Goal: Task Accomplishment & Management: Manage account settings

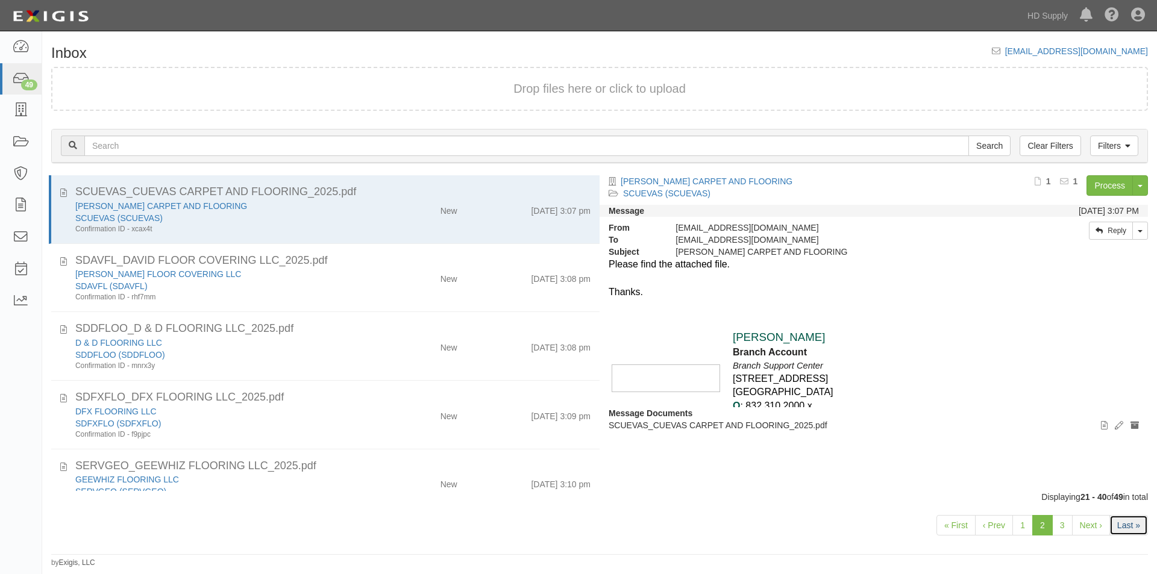
click at [1132, 527] on link "Last »" at bounding box center [1129, 525] width 39 height 20
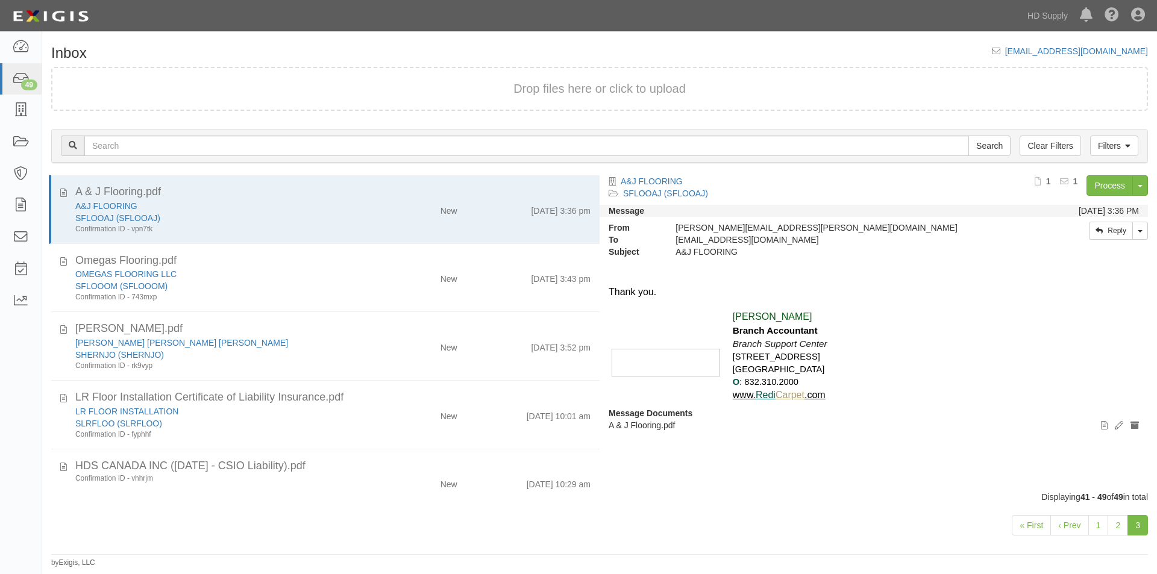
scroll to position [278, 0]
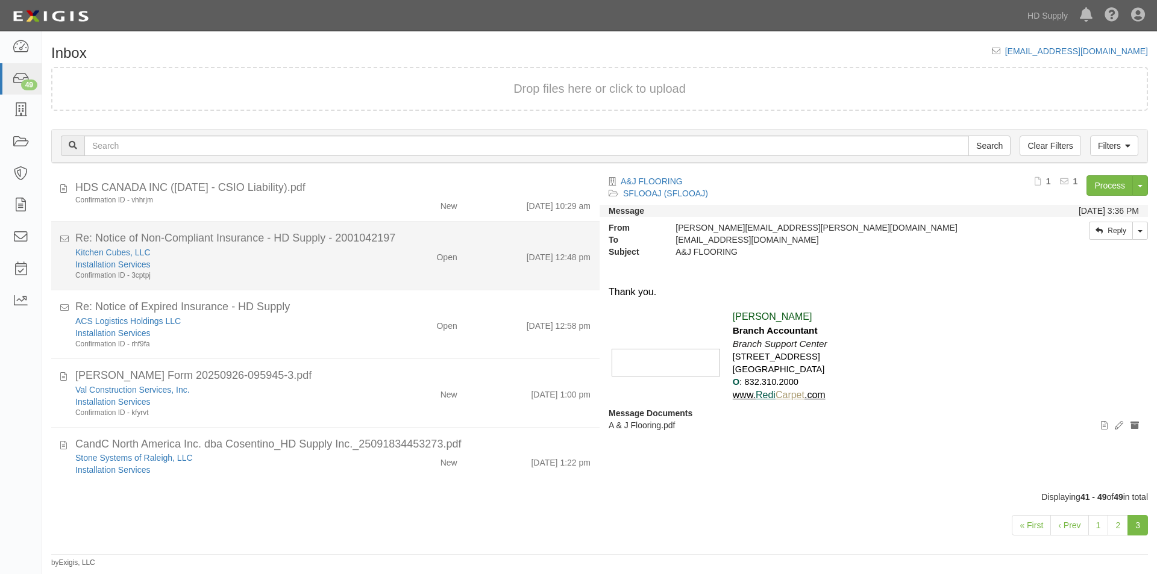
click at [319, 278] on div "Confirmation ID - 3cptpj" at bounding box center [221, 276] width 293 height 10
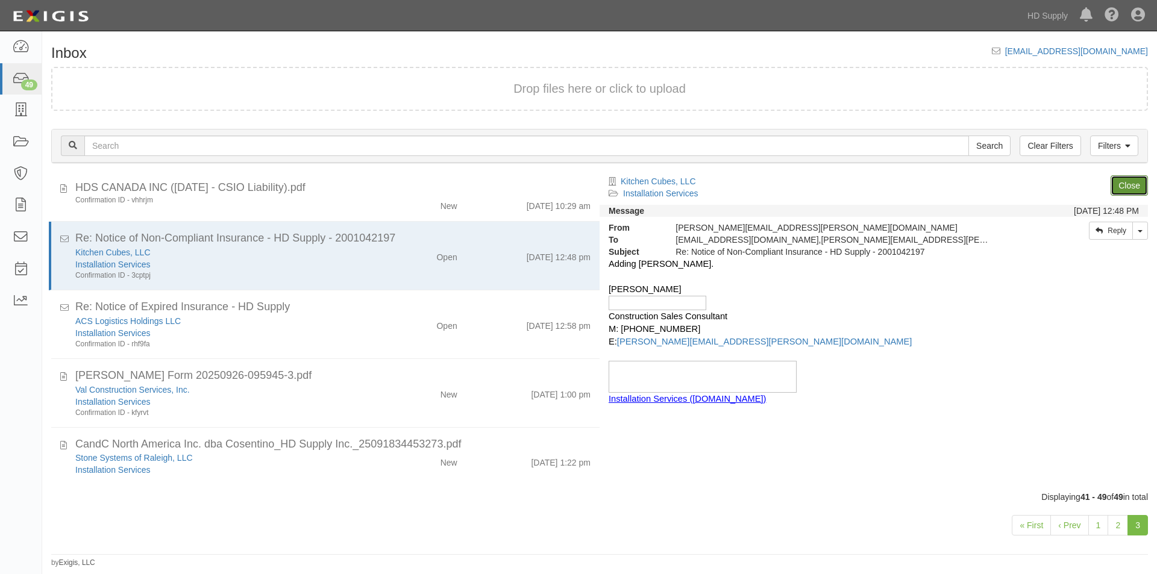
click at [1126, 179] on link "Close" at bounding box center [1129, 185] width 37 height 20
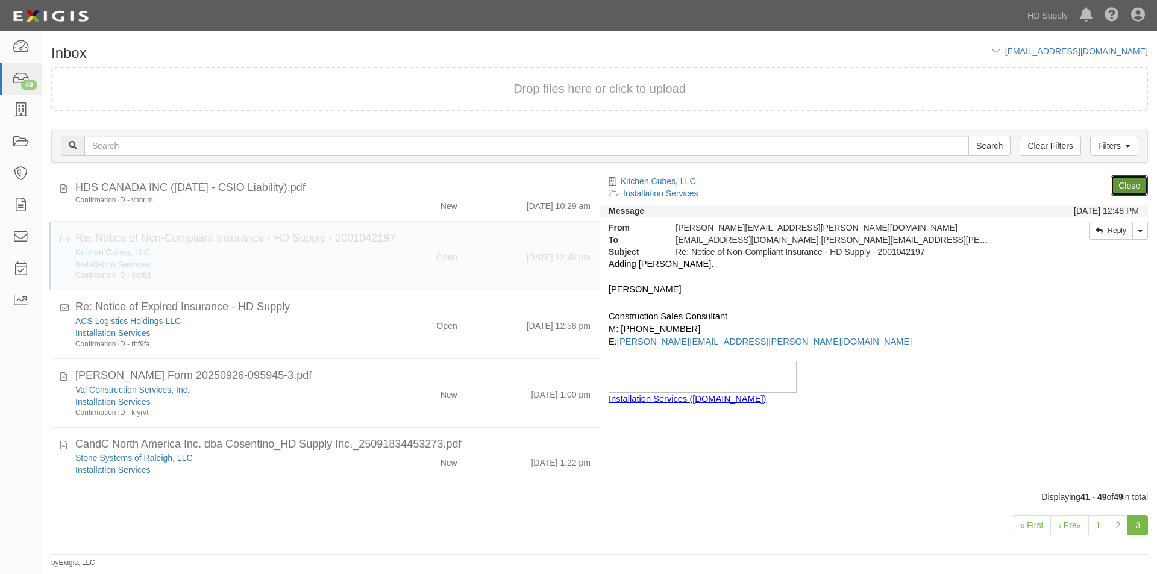
scroll to position [210, 0]
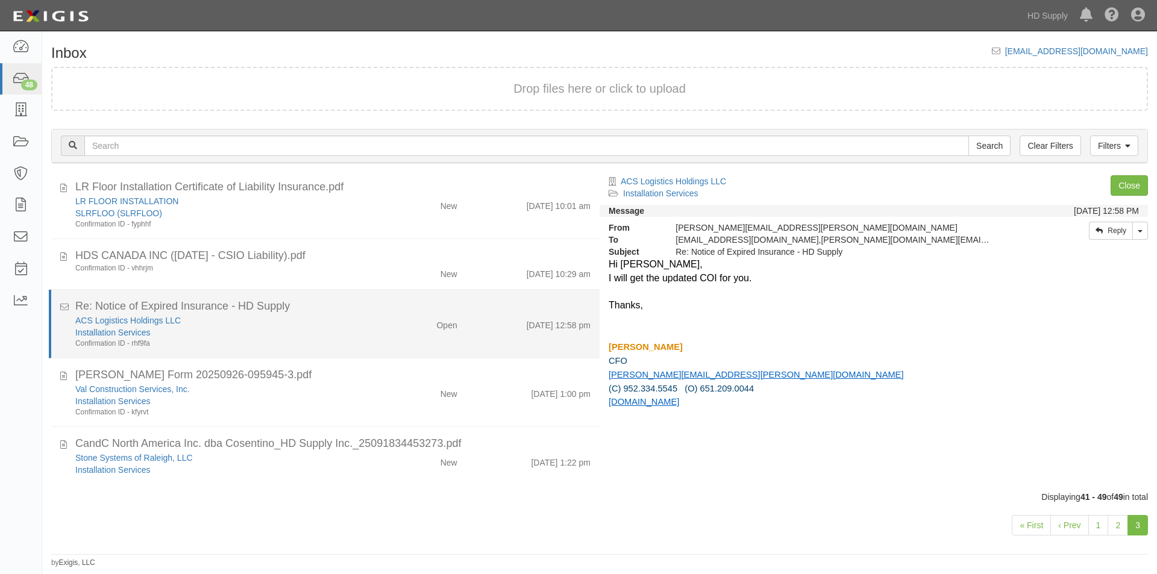
click at [354, 329] on div "Installation Services" at bounding box center [221, 333] width 293 height 12
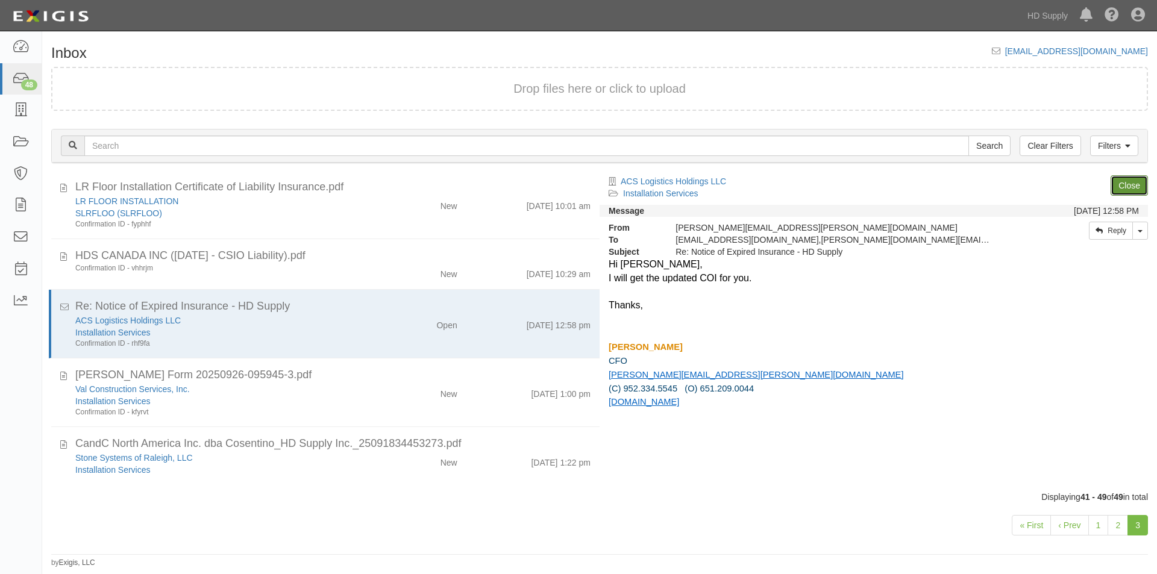
click at [1123, 190] on link "Close" at bounding box center [1129, 185] width 37 height 20
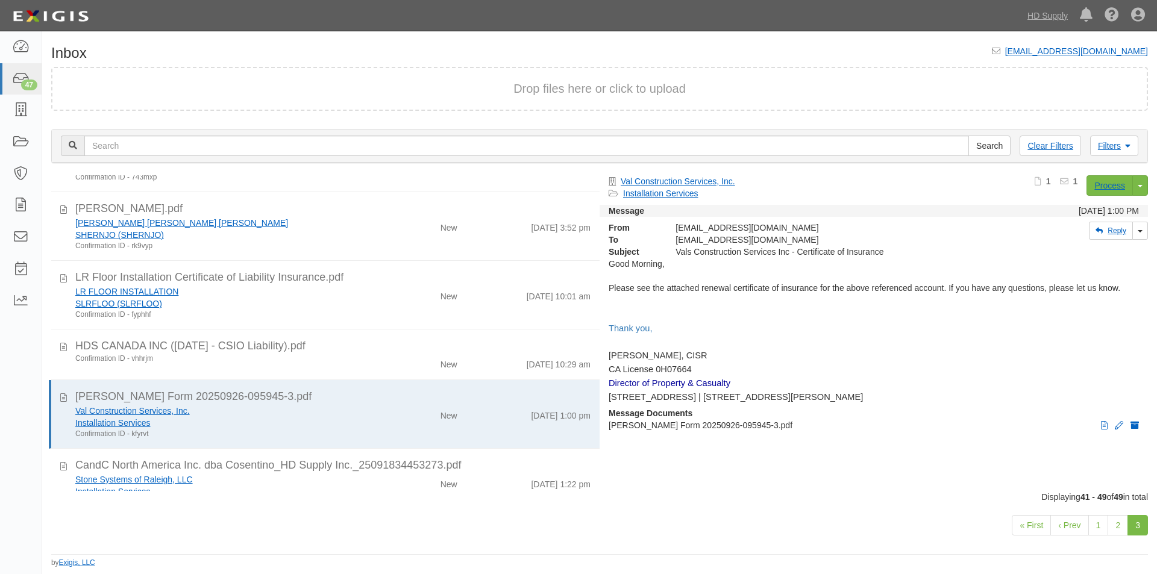
scroll to position [142, 0]
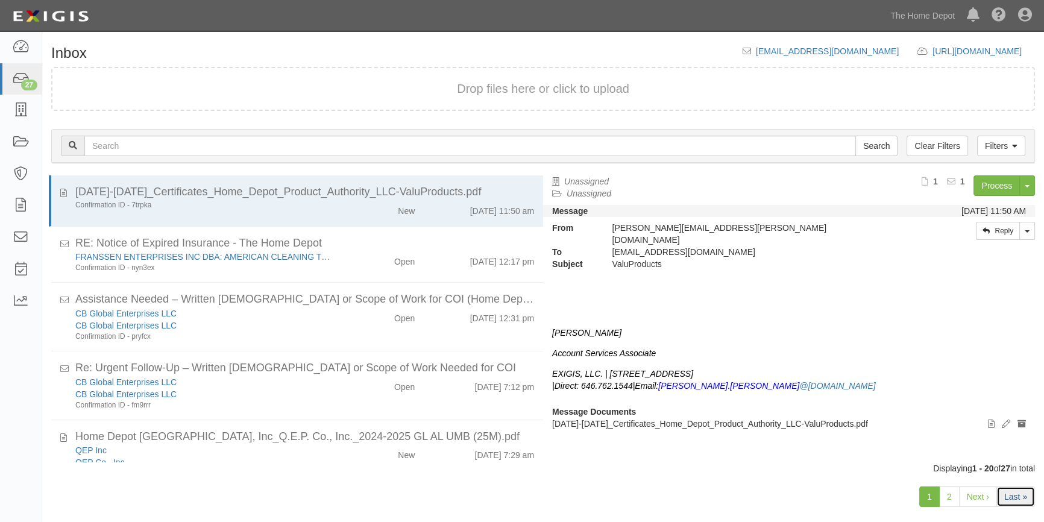
click at [1003, 493] on link "Last »" at bounding box center [1015, 496] width 39 height 20
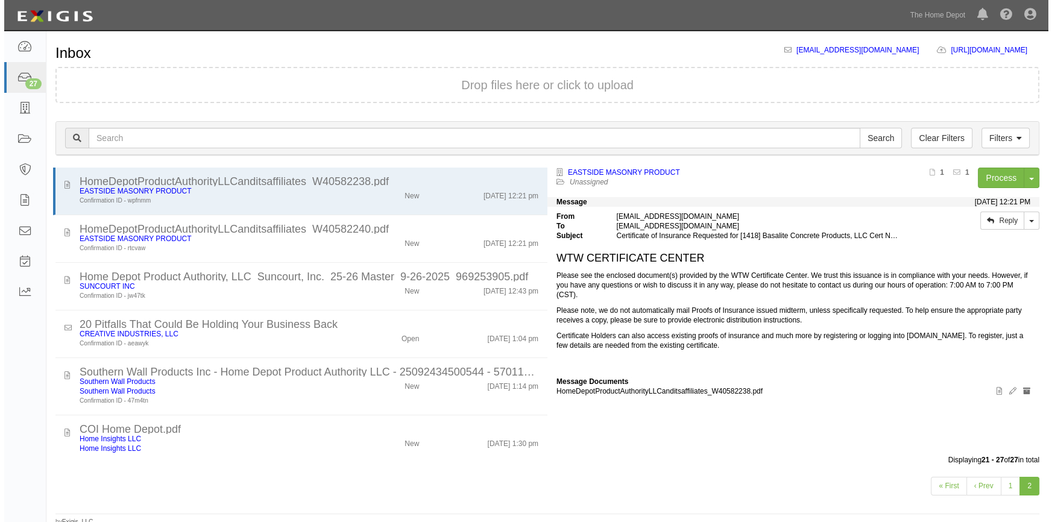
scroll to position [80, 0]
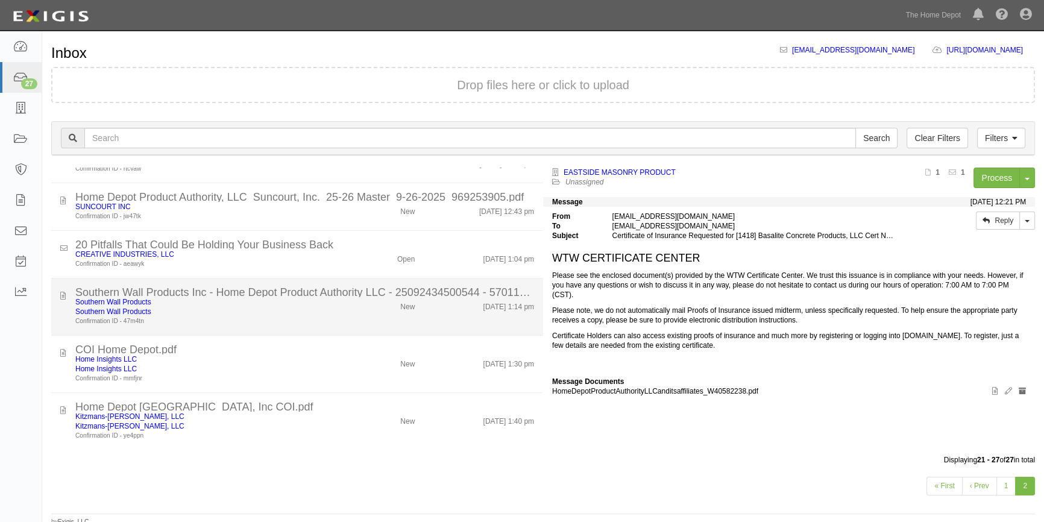
click at [297, 271] on li "20 Pitfalls That Could Be Holding Your Business Back CREATIVE INDUSTRIES, LLC C…" at bounding box center [297, 255] width 492 height 48
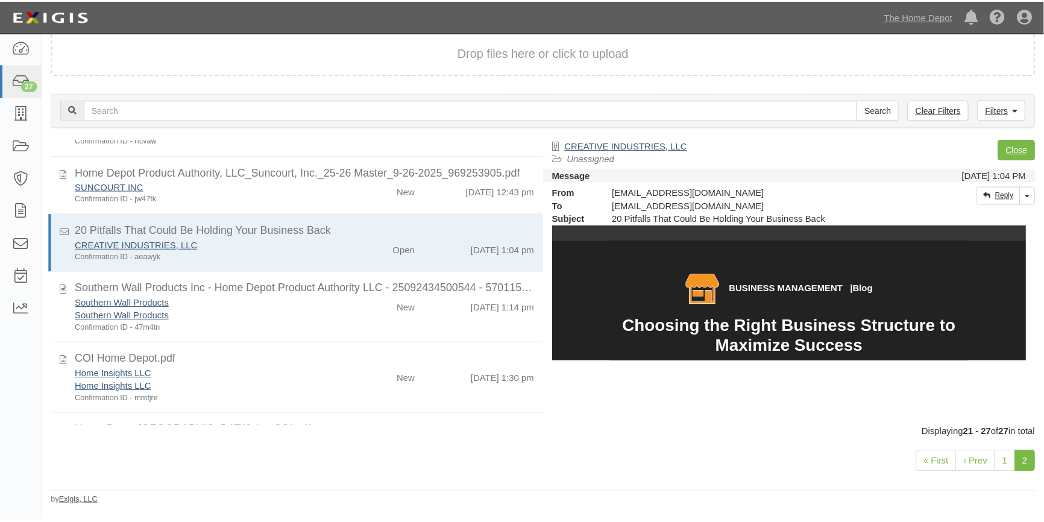
scroll to position [657, 0]
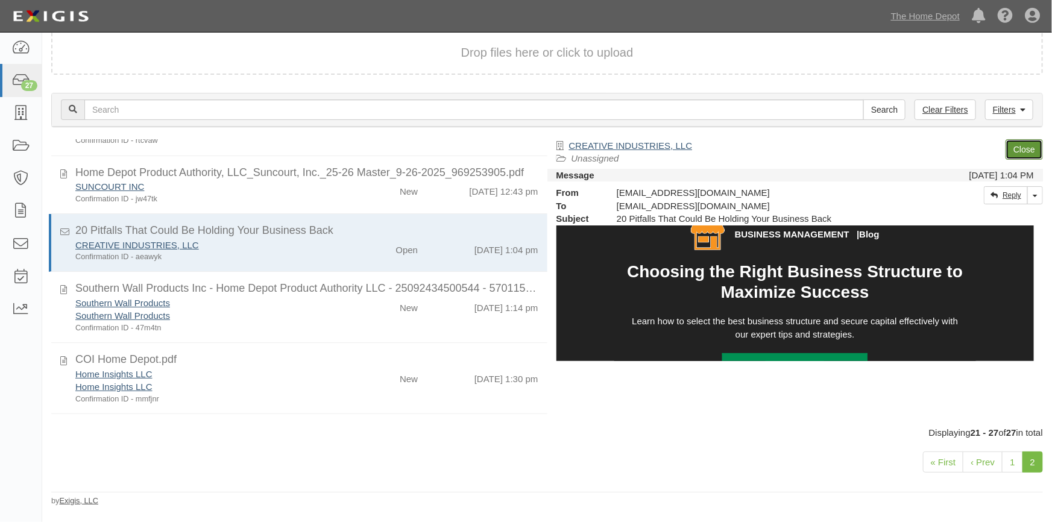
click at [1016, 153] on link "Close" at bounding box center [1023, 149] width 37 height 20
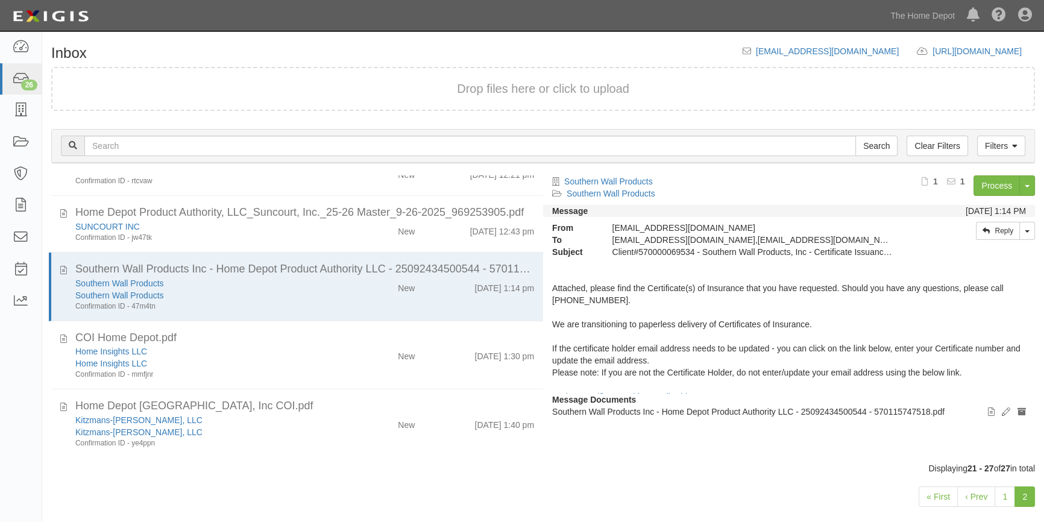
scroll to position [0, 0]
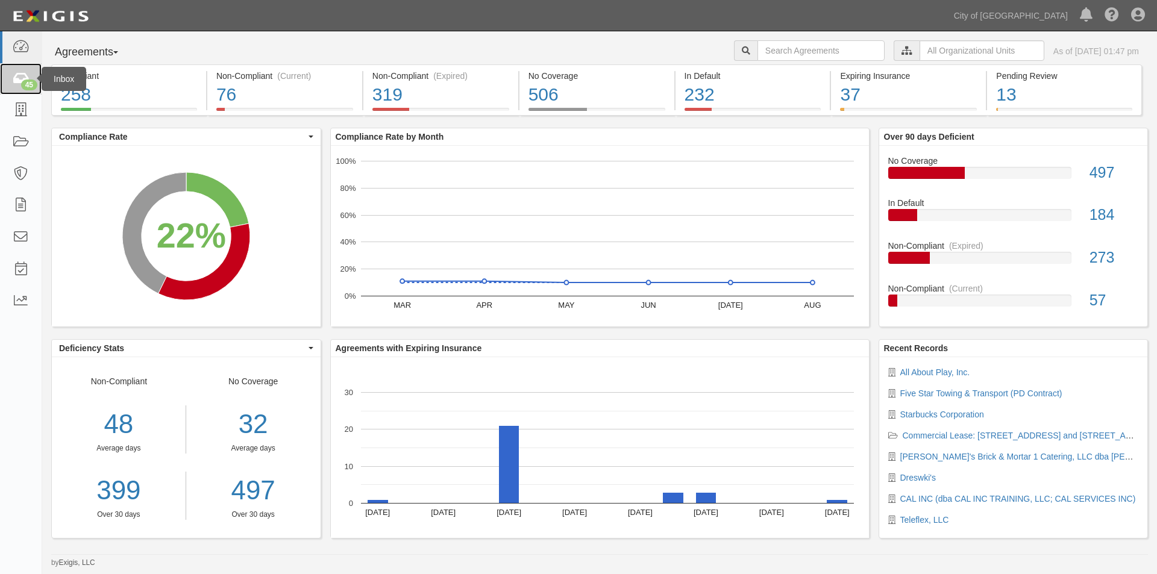
drag, startPoint x: 20, startPoint y: 70, endPoint x: 71, endPoint y: 68, distance: 51.3
click at [19, 71] on link "45" at bounding box center [21, 79] width 42 height 32
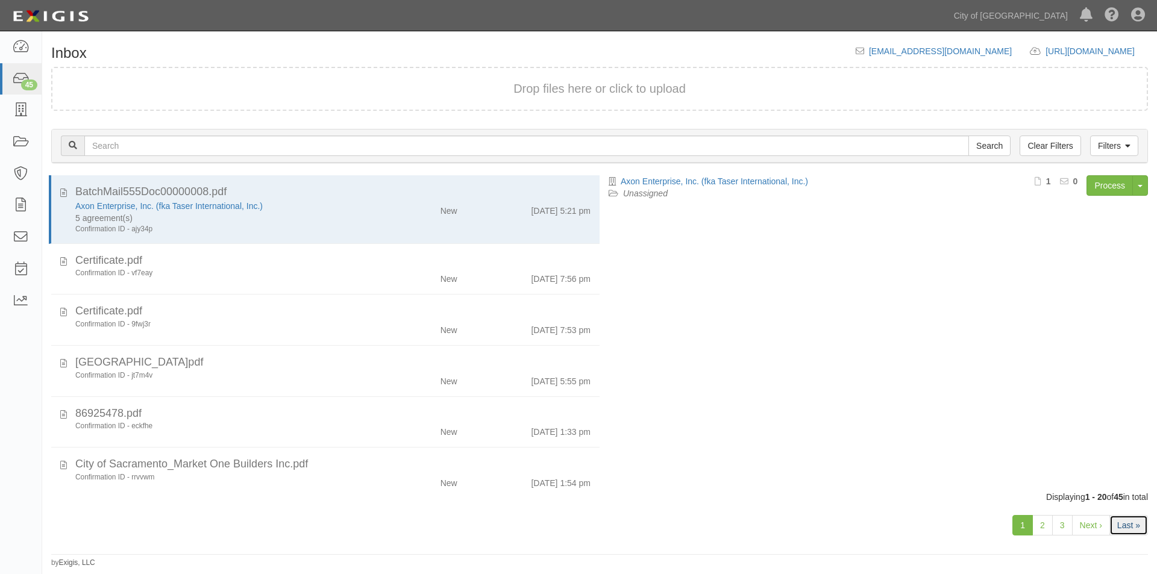
click at [1123, 526] on link "Last »" at bounding box center [1129, 525] width 39 height 20
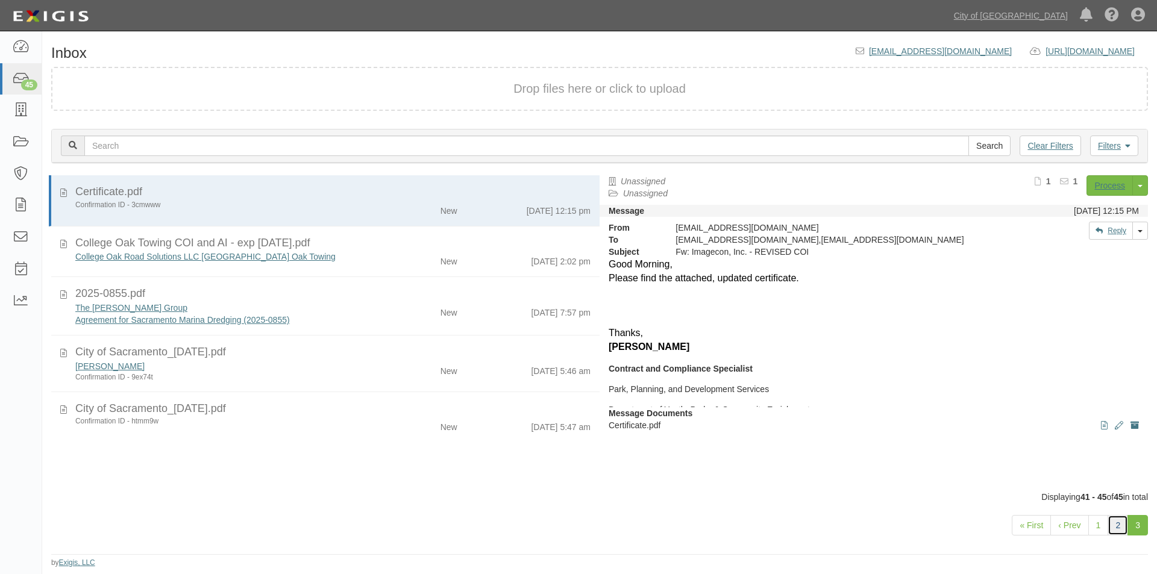
click at [1119, 532] on link "2" at bounding box center [1118, 525] width 20 height 20
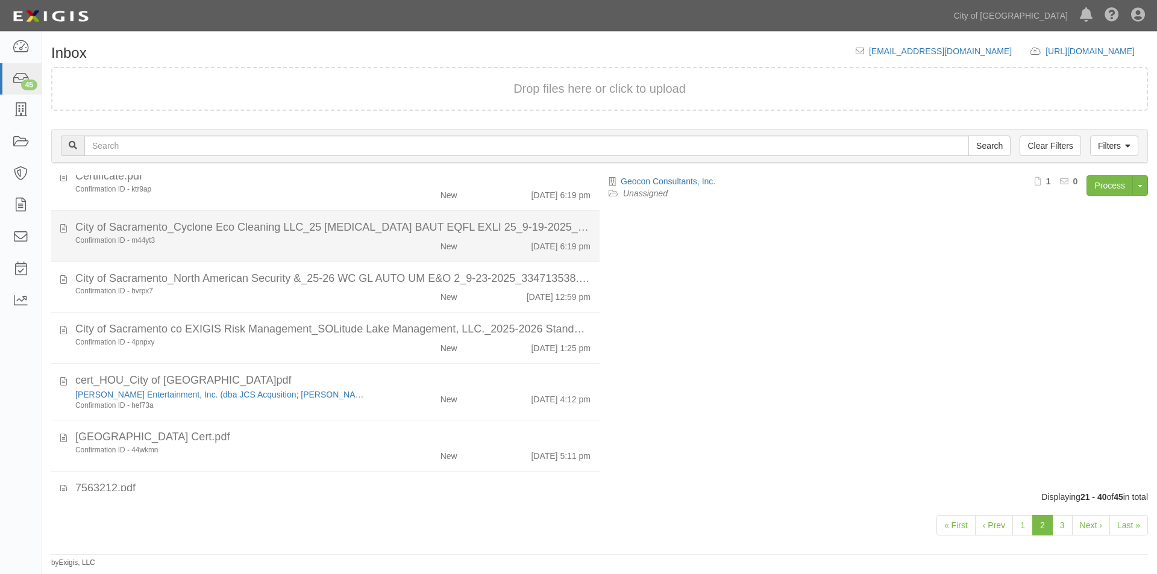
scroll to position [723, 0]
